Goal: Task Accomplishment & Management: Complete application form

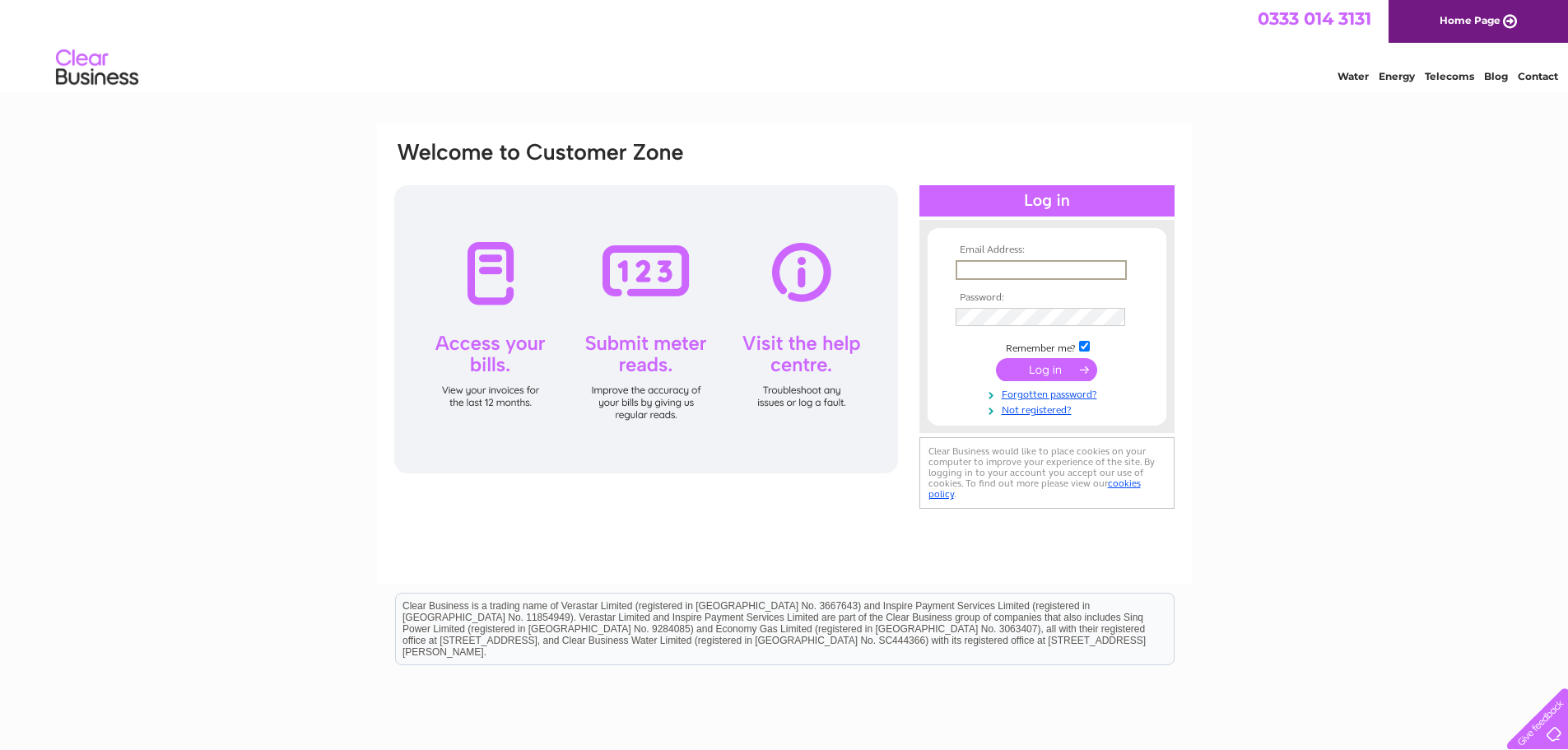
click at [972, 273] on input "text" at bounding box center [1041, 270] width 171 height 19
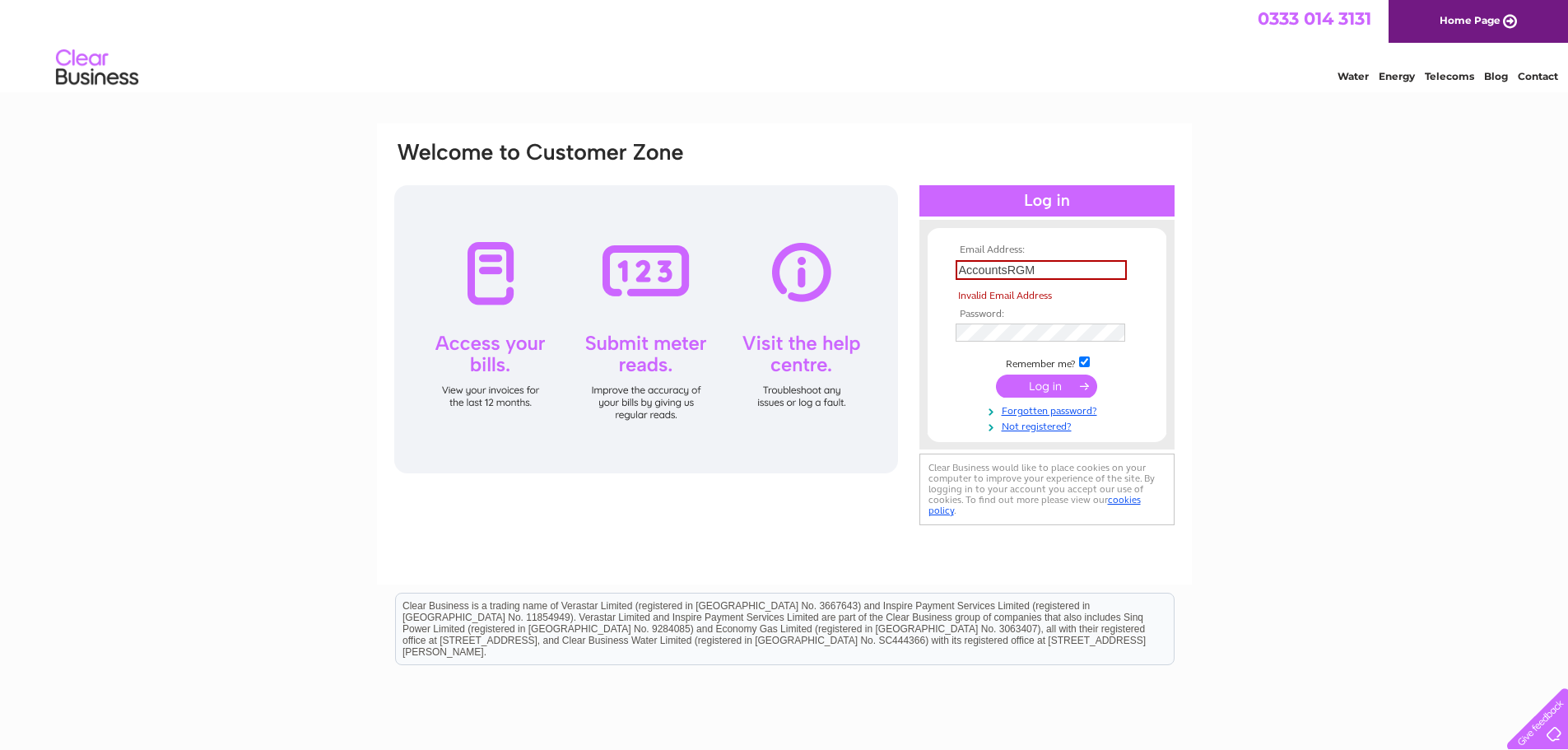
click at [1053, 362] on tbody "Email Address: AccountsRGM Invalid Email Address Password: Remember me? Forgott…" at bounding box center [1046, 338] width 191 height 189
drag, startPoint x: 1040, startPoint y: 270, endPoint x: 933, endPoint y: 271, distance: 107.0
click at [933, 271] on form "Email Address: AccountsRGM Invalid Email Address Password: Forgotten password?" at bounding box center [1047, 338] width 238 height 189
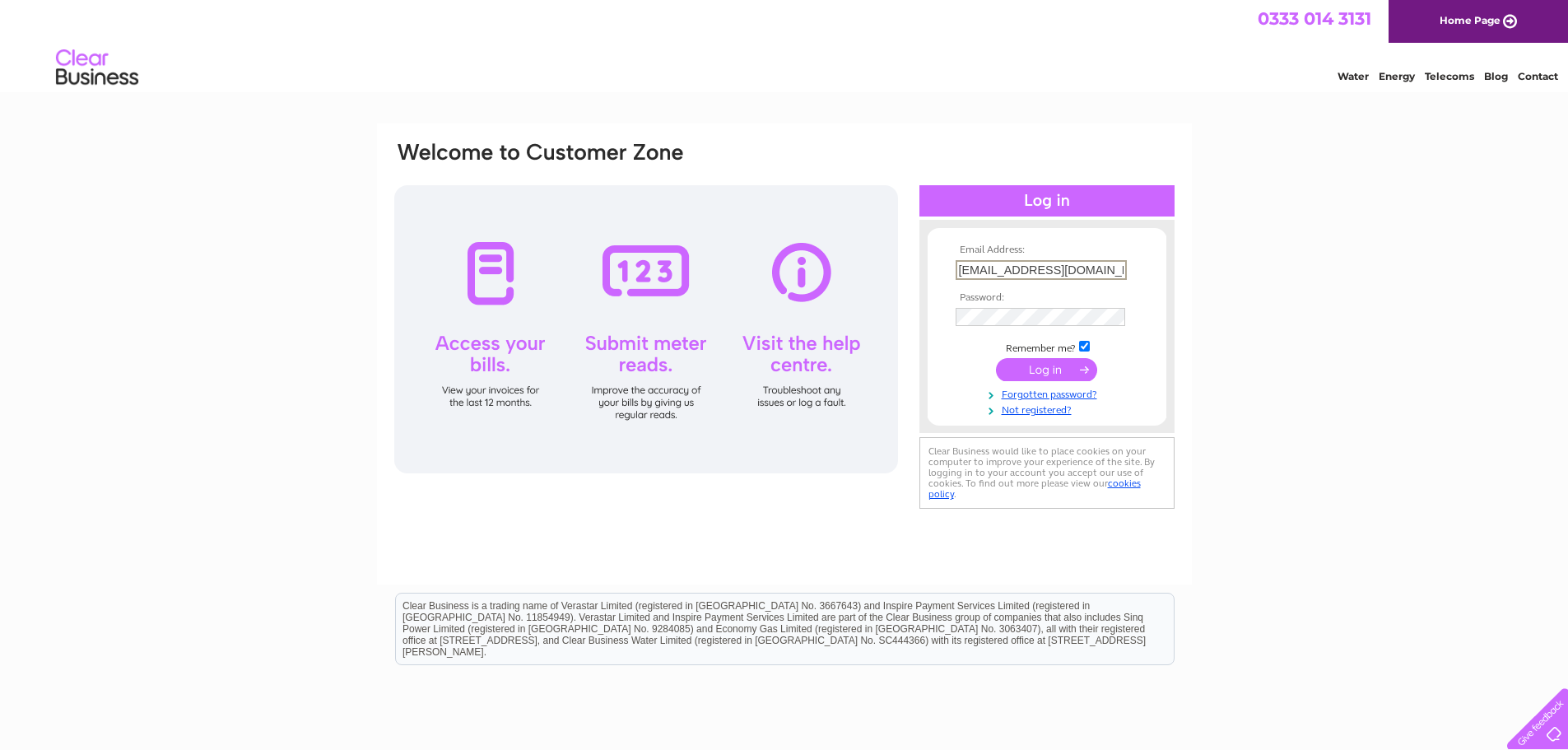
type input "accounts@rgmrepairs.co.uk"
click at [996, 359] on input "submit" at bounding box center [1046, 370] width 102 height 23
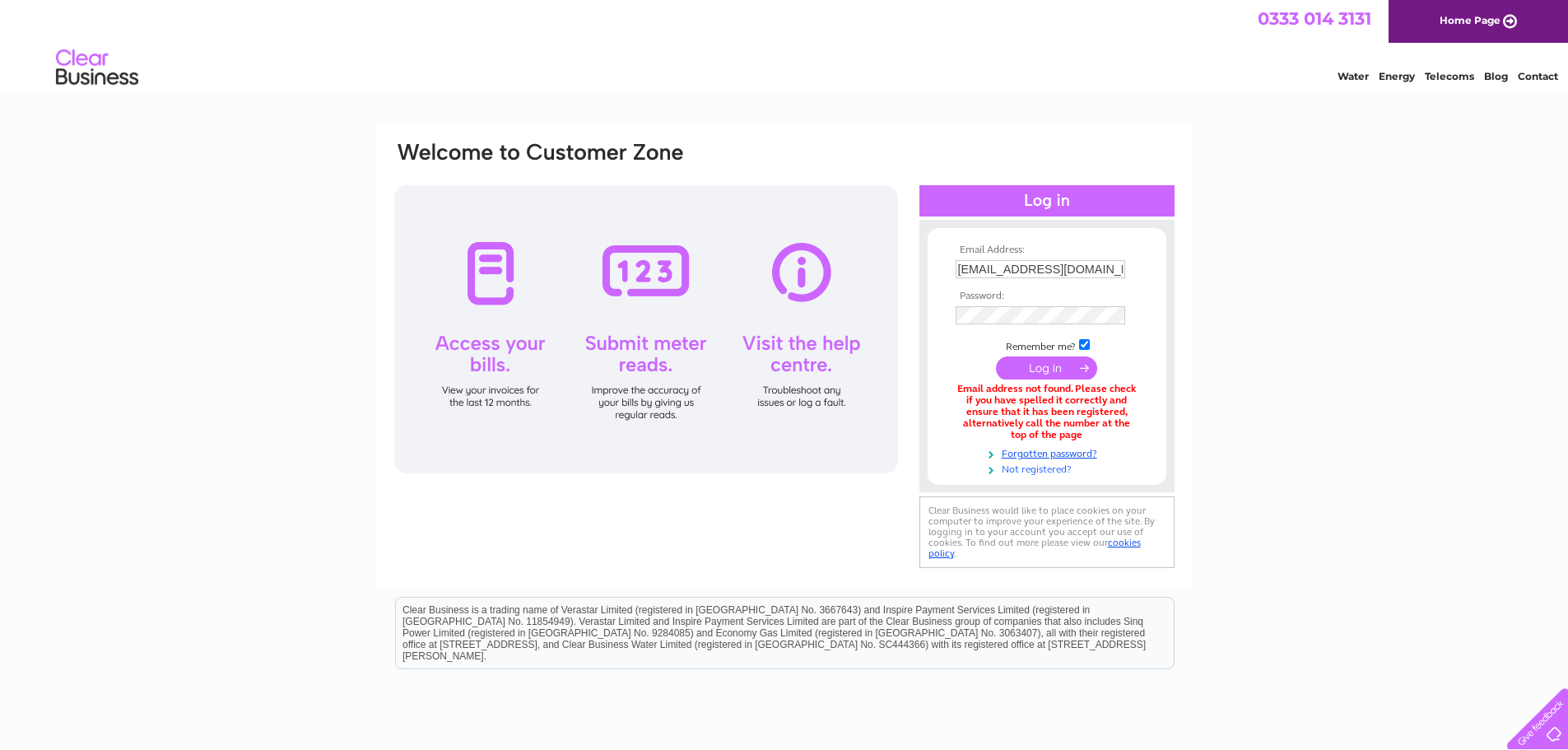
click at [1028, 471] on link "Not registered?" at bounding box center [1049, 468] width 187 height 16
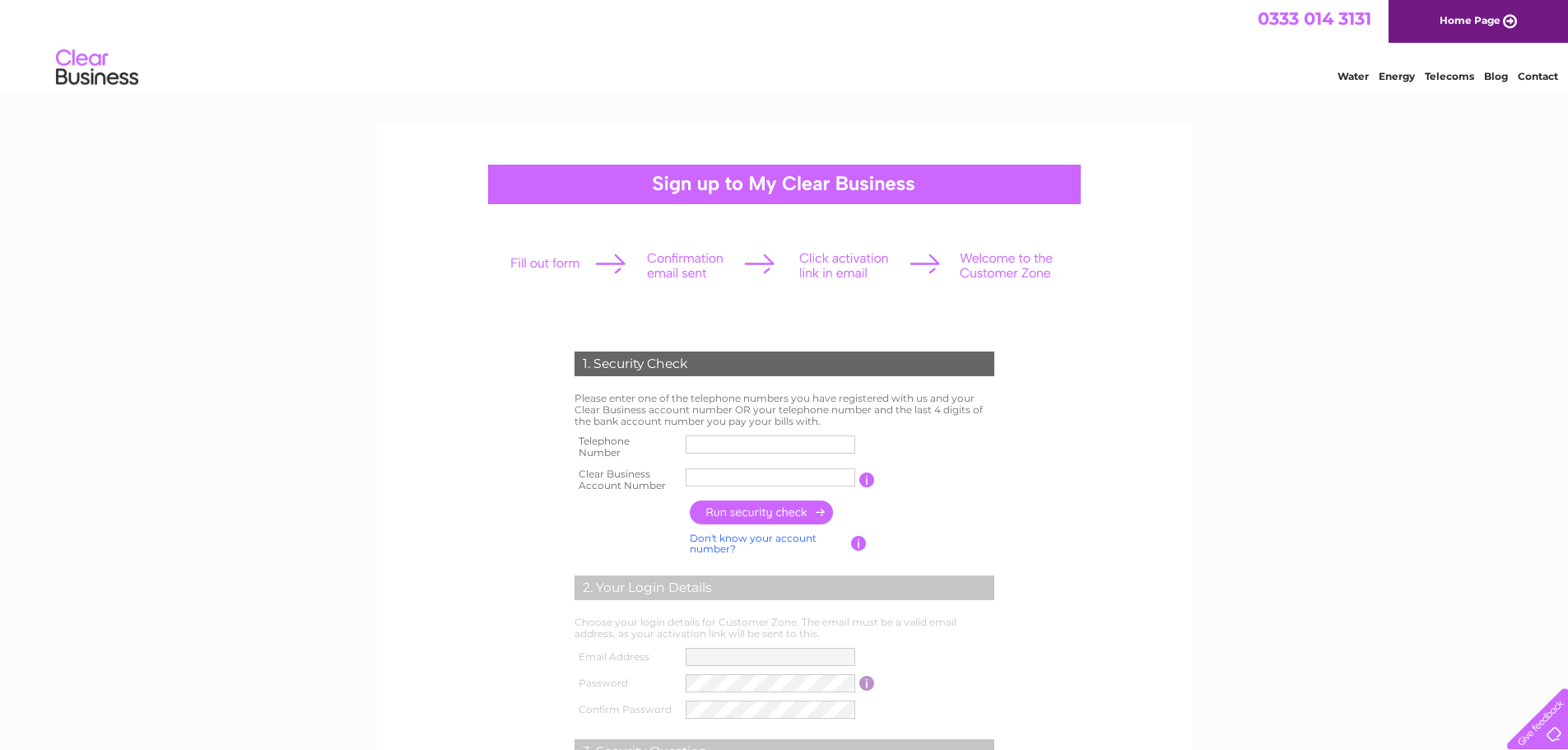
click at [707, 442] on input "text" at bounding box center [770, 445] width 169 height 18
type input "01792418418"
click at [742, 480] on input "text" at bounding box center [770, 478] width 169 height 18
click at [714, 473] on input "text" at bounding box center [771, 478] width 171 height 19
paste input "CB2977942"
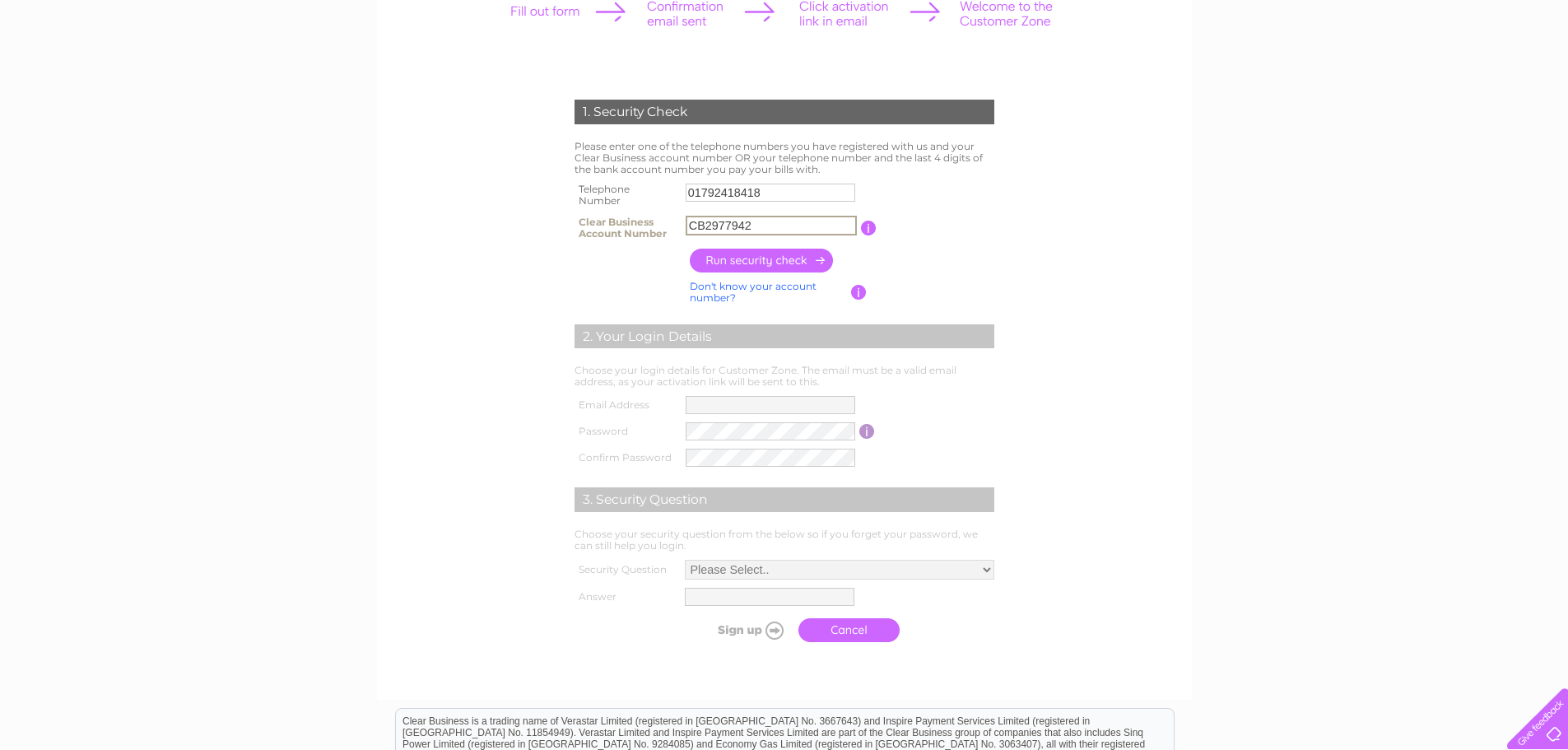
scroll to position [329, 0]
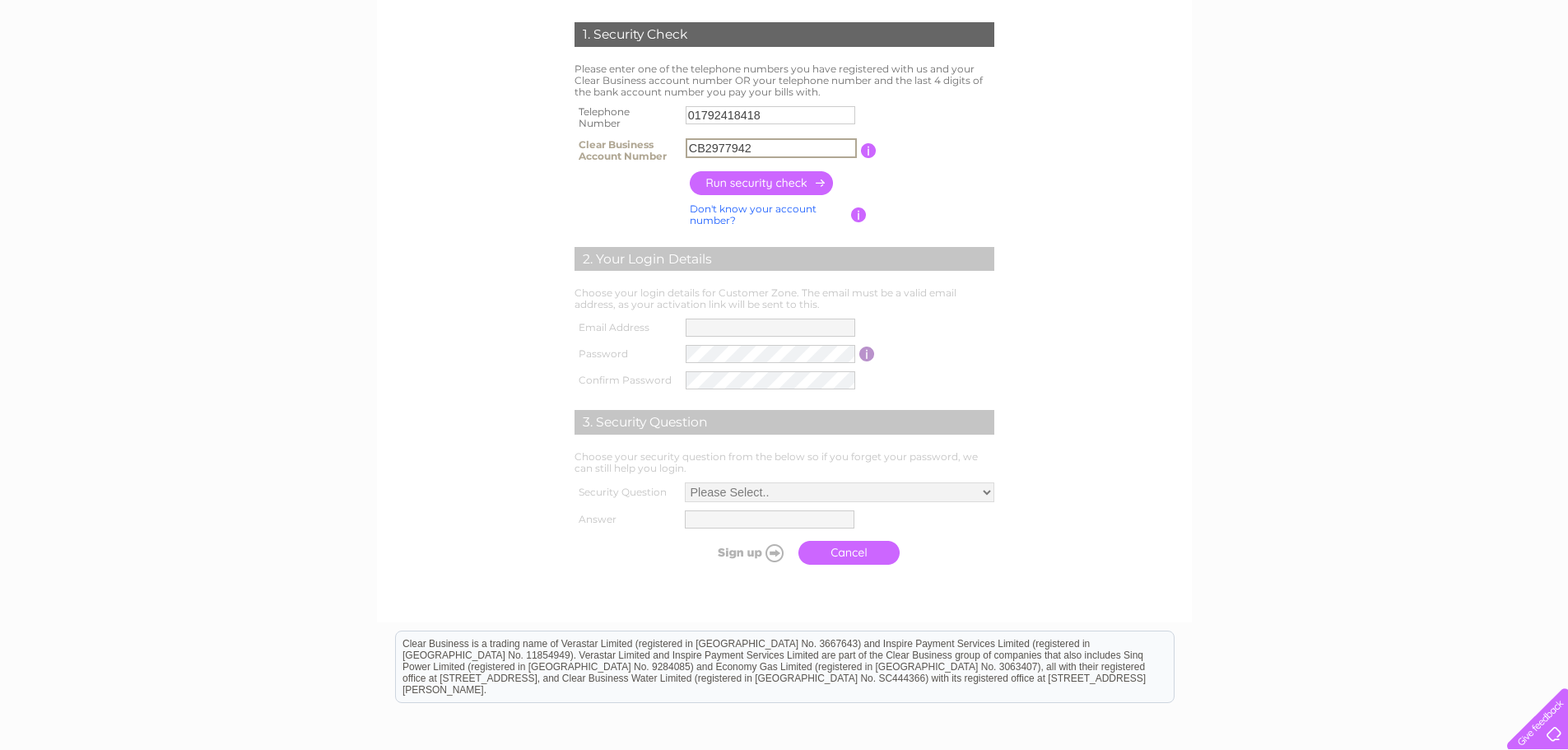
type input "CB2977942"
click at [869, 151] on input "button" at bounding box center [869, 150] width 15 height 15
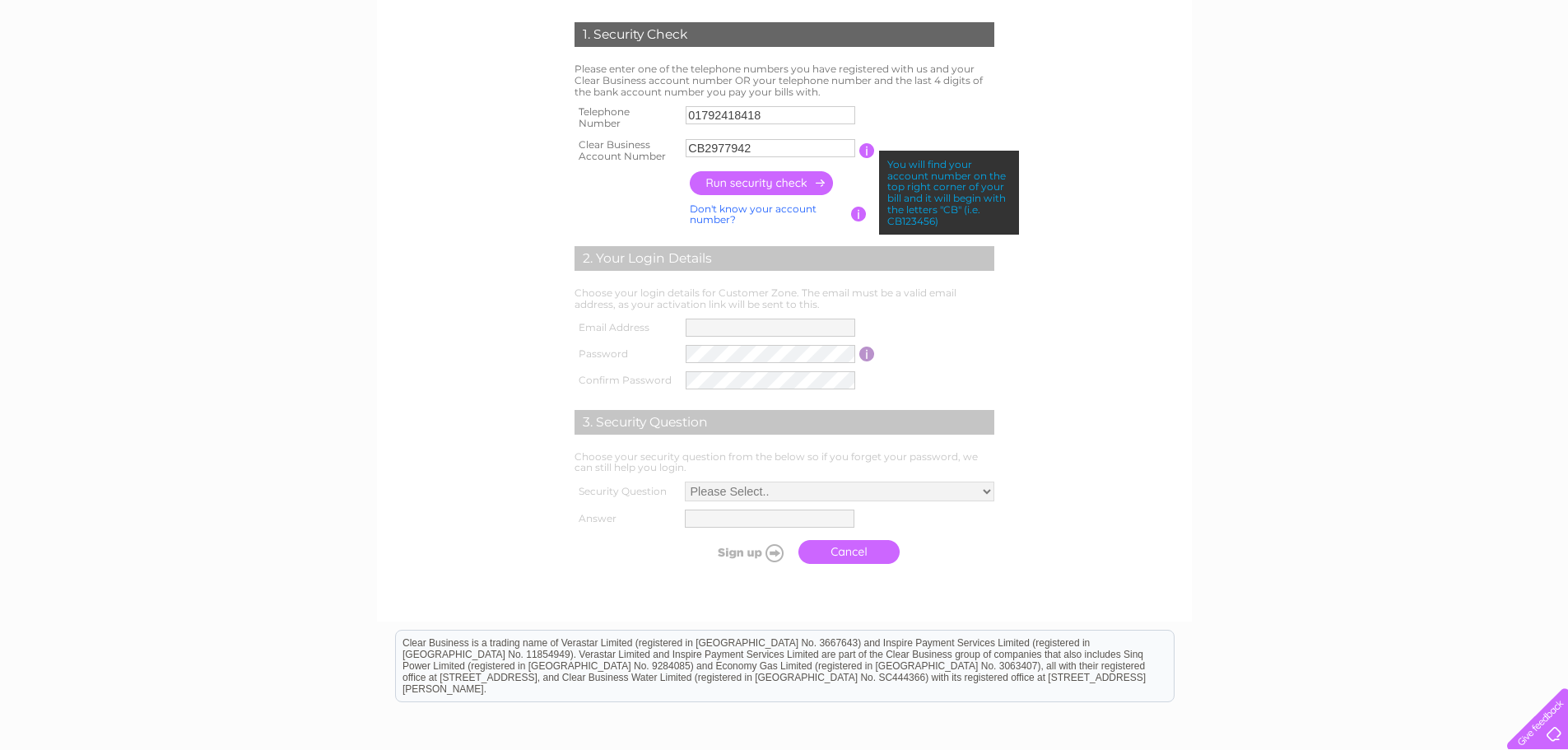
click at [970, 123] on table "Telephone Number 01792418418 Clear Business Account Number CB2977942 You will f…" at bounding box center [784, 134] width 428 height 65
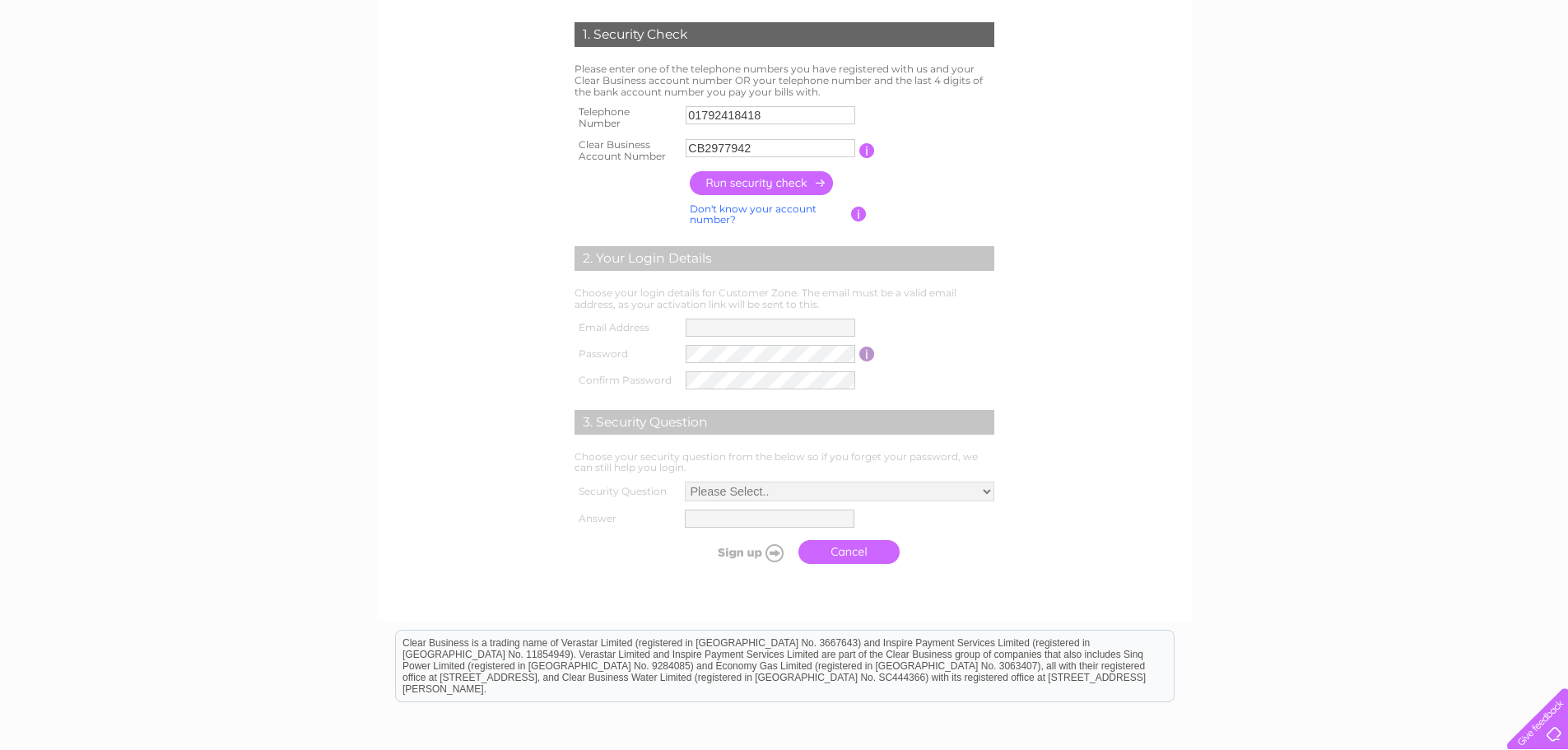
click at [762, 183] on input "button" at bounding box center [762, 183] width 145 height 24
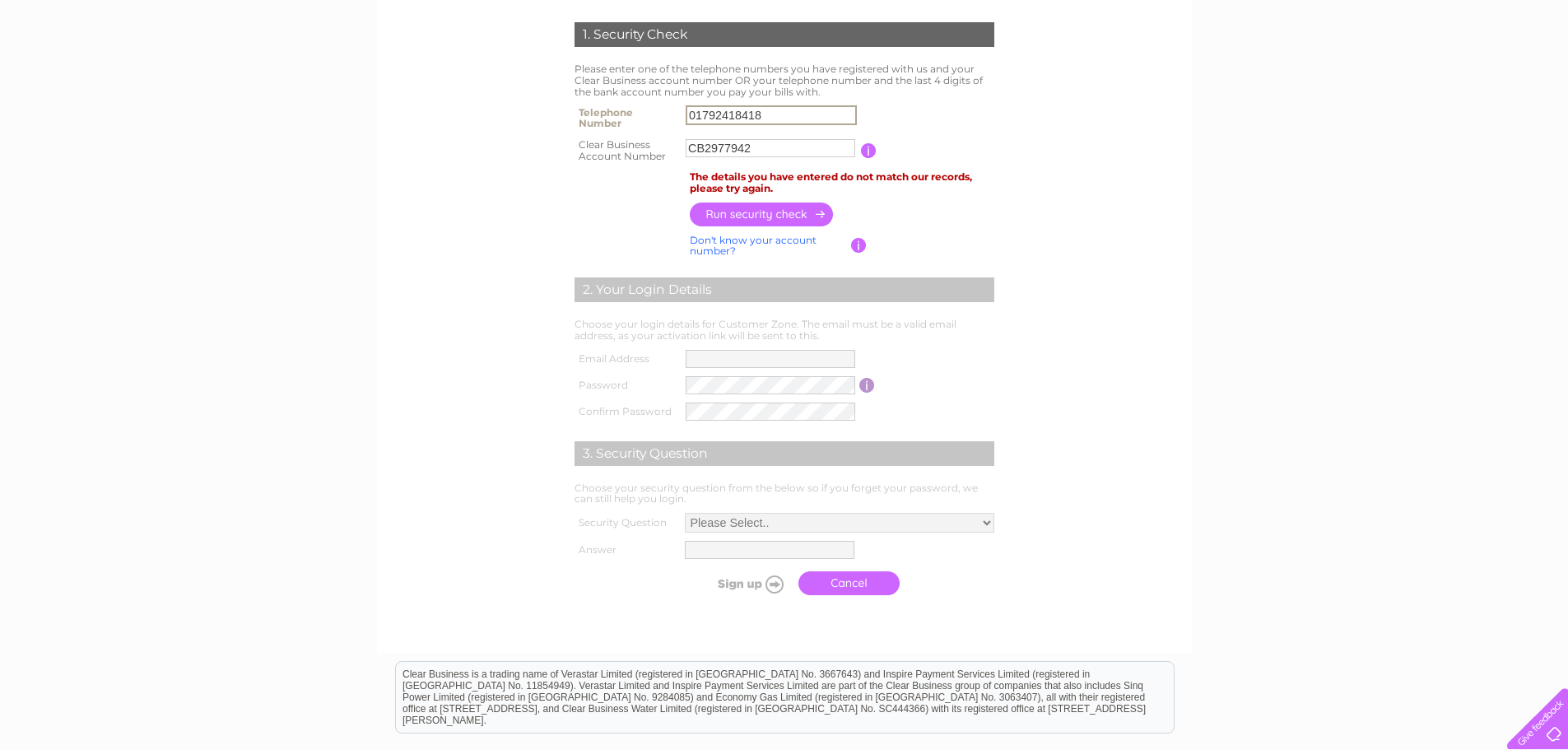
drag, startPoint x: 778, startPoint y: 115, endPoint x: 689, endPoint y: 129, distance: 90.1
click at [558, 119] on div "1. Security Check Please enter one of the telephone numbers you have registered…" at bounding box center [784, 304] width 496 height 598
drag, startPoint x: 772, startPoint y: 151, endPoint x: 650, endPoint y: 152, distance: 122.0
click at [650, 152] on tr "Clear Business Account Number CB2977942 You will find your account number on th…" at bounding box center [784, 151] width 428 height 33
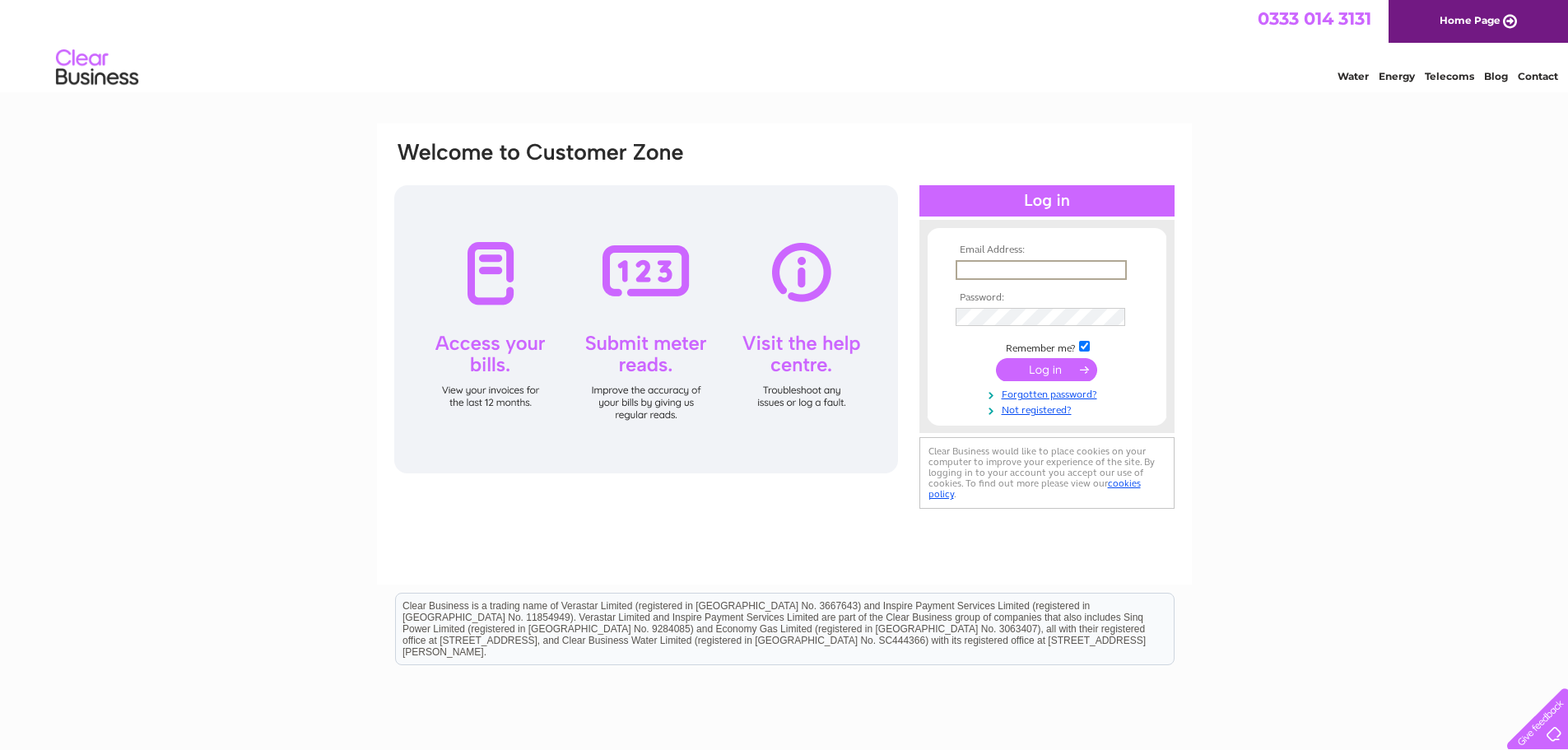
click at [1028, 271] on input "text" at bounding box center [1041, 270] width 171 height 19
click at [1021, 412] on link "Not registered?" at bounding box center [1049, 407] width 187 height 16
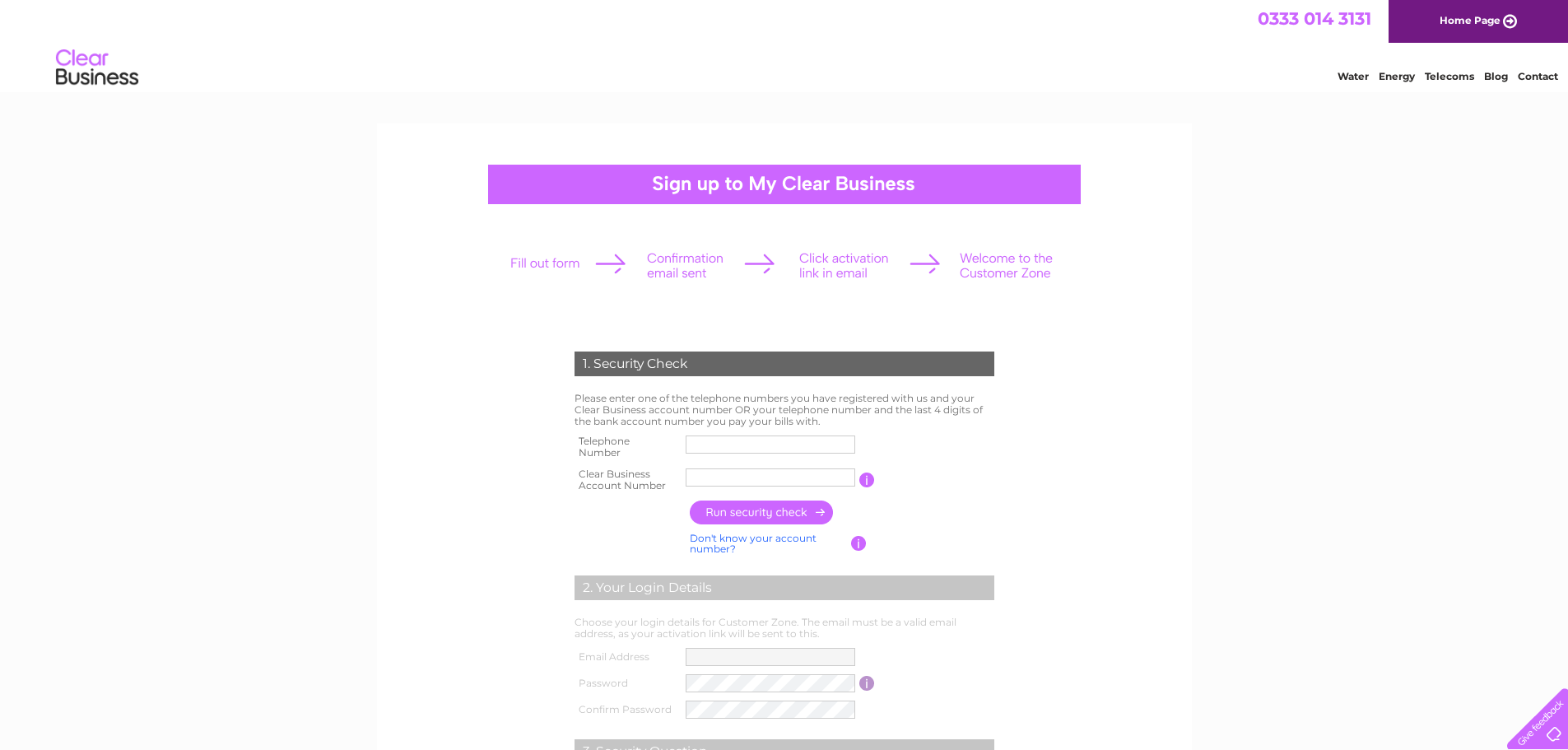
click at [716, 443] on input "text" at bounding box center [770, 445] width 169 height 18
type input "01792418418"
click at [706, 473] on input "text" at bounding box center [770, 478] width 169 height 18
paste input "CB2977926"
type input "CB2977926"
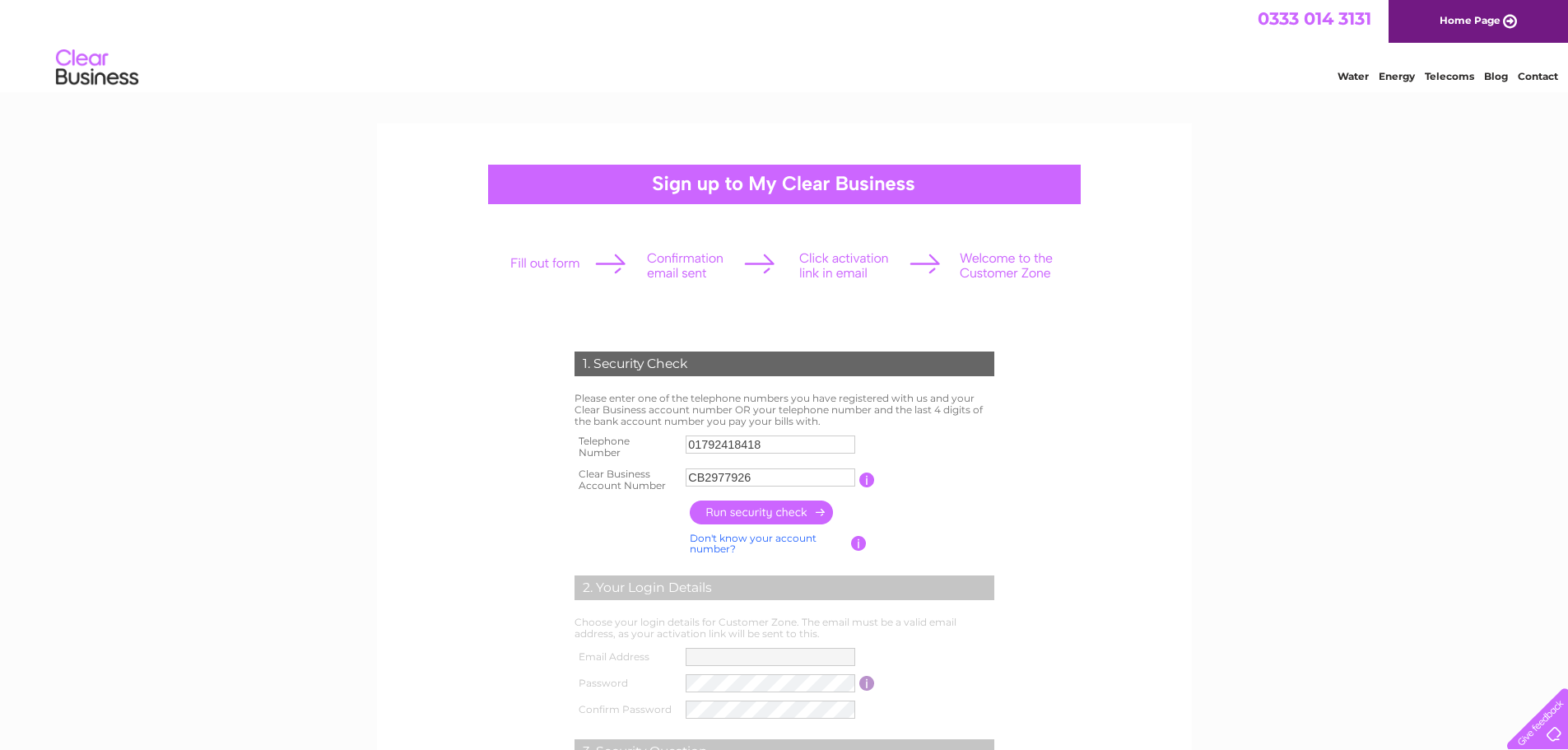
click at [755, 522] on input "button" at bounding box center [762, 513] width 145 height 24
type input "**********"
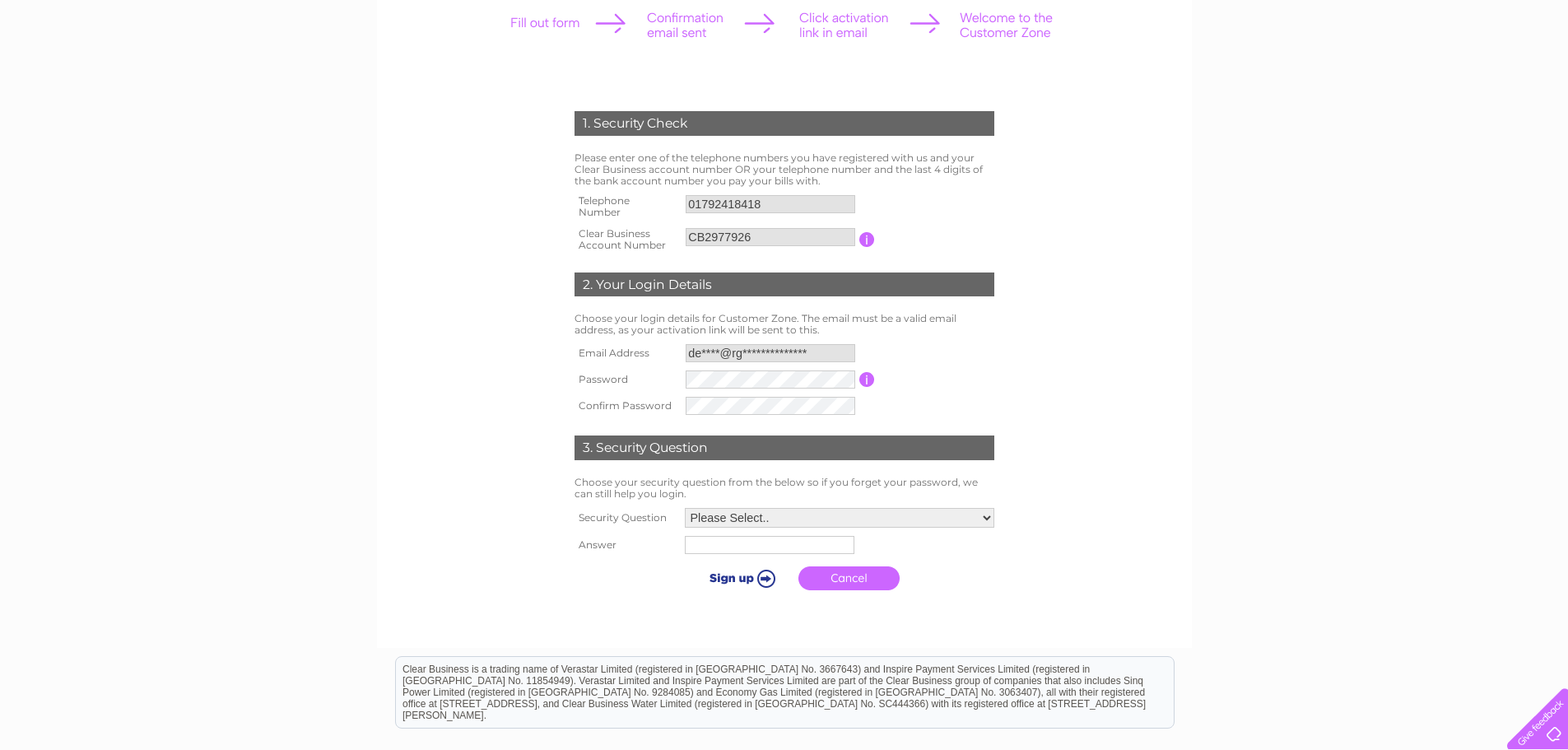
scroll to position [329, 0]
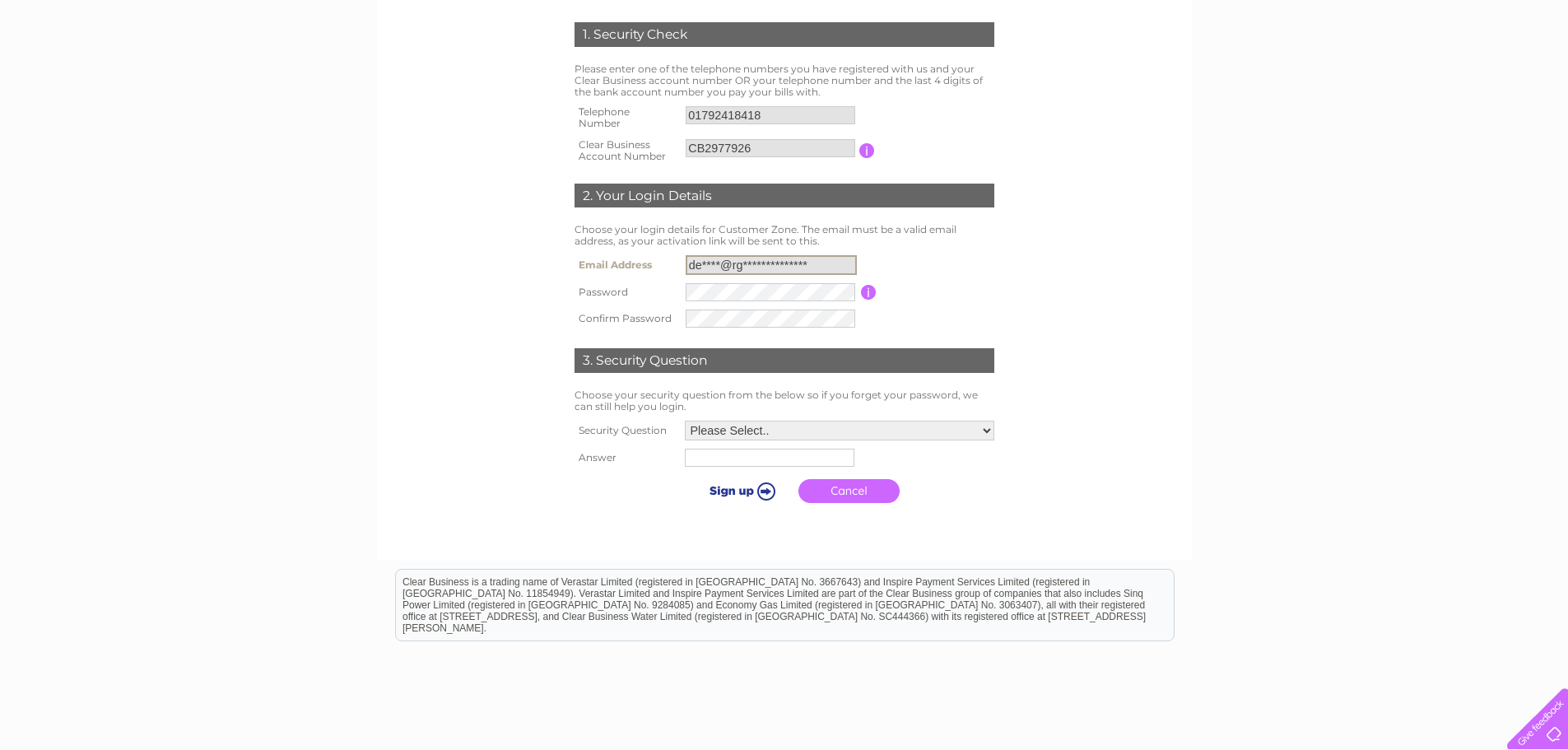
drag, startPoint x: 822, startPoint y: 264, endPoint x: 636, endPoint y: 263, distance: 186.0
click at [636, 263] on tr "**********" at bounding box center [784, 265] width 428 height 28
click at [869, 288] on input "button" at bounding box center [869, 292] width 15 height 15
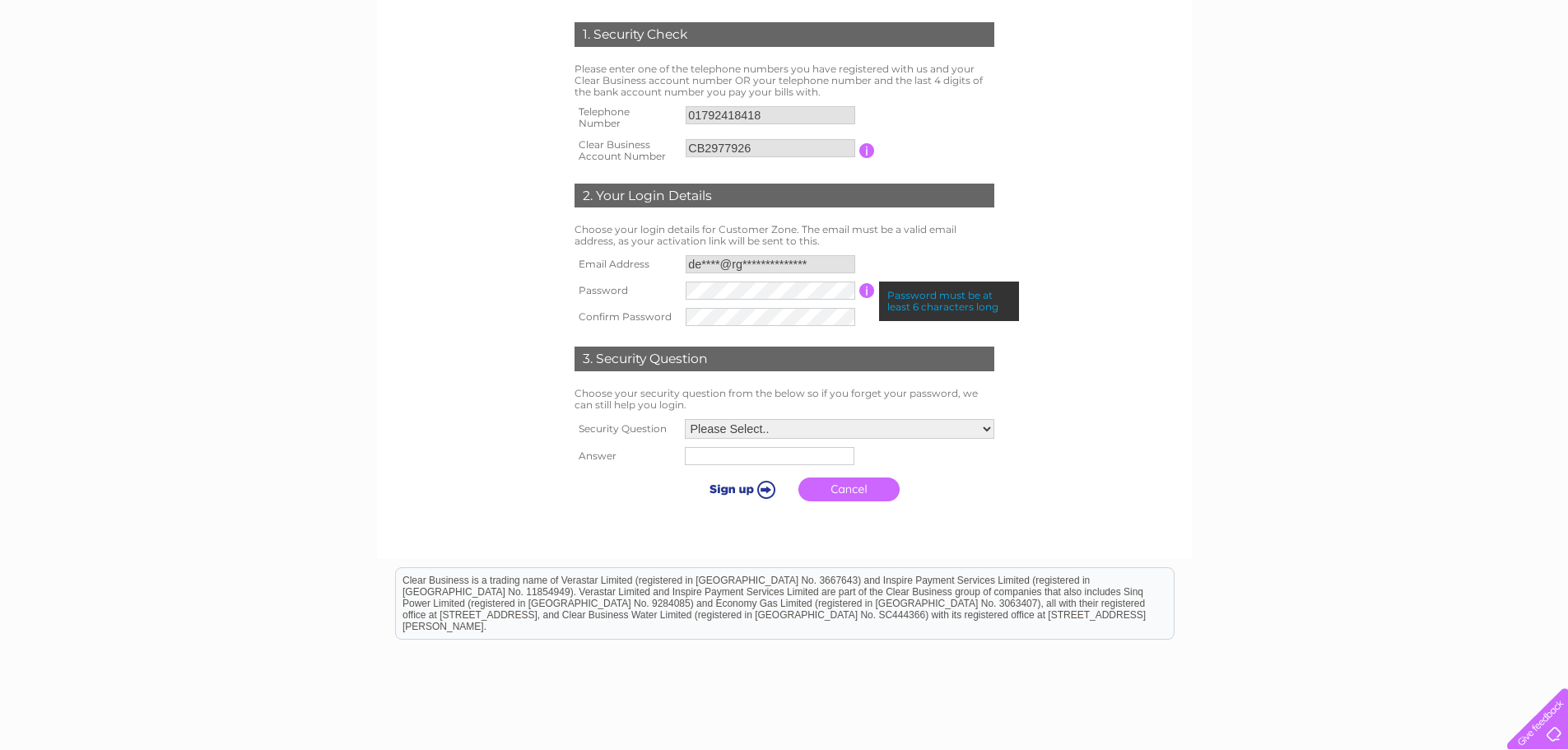
click at [869, 288] on input "button" at bounding box center [867, 290] width 15 height 15
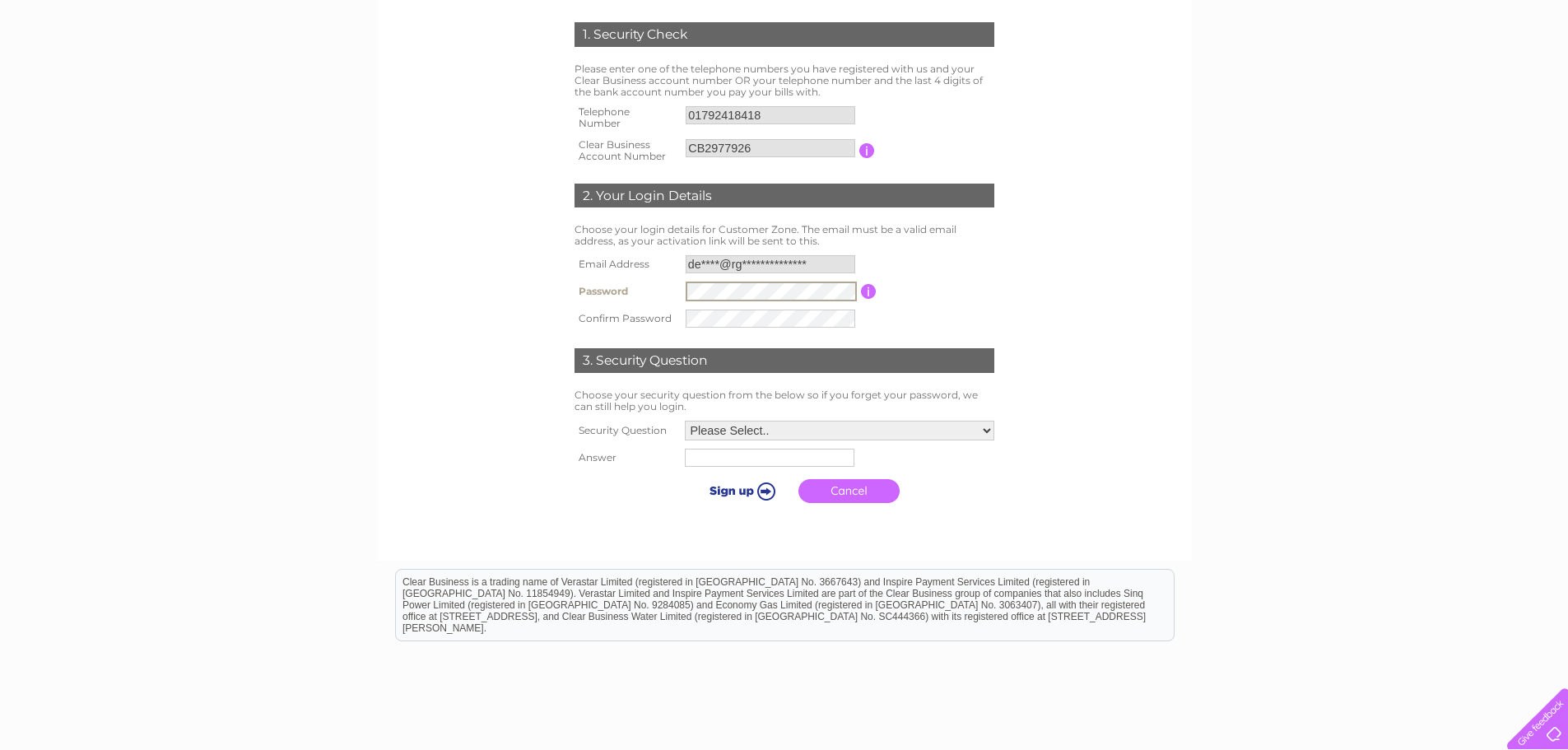
click at [740, 261] on input "**********" at bounding box center [770, 264] width 169 height 18
click at [740, 261] on input "**********" at bounding box center [771, 265] width 171 height 19
